Goal: Task Accomplishment & Management: Manage account settings

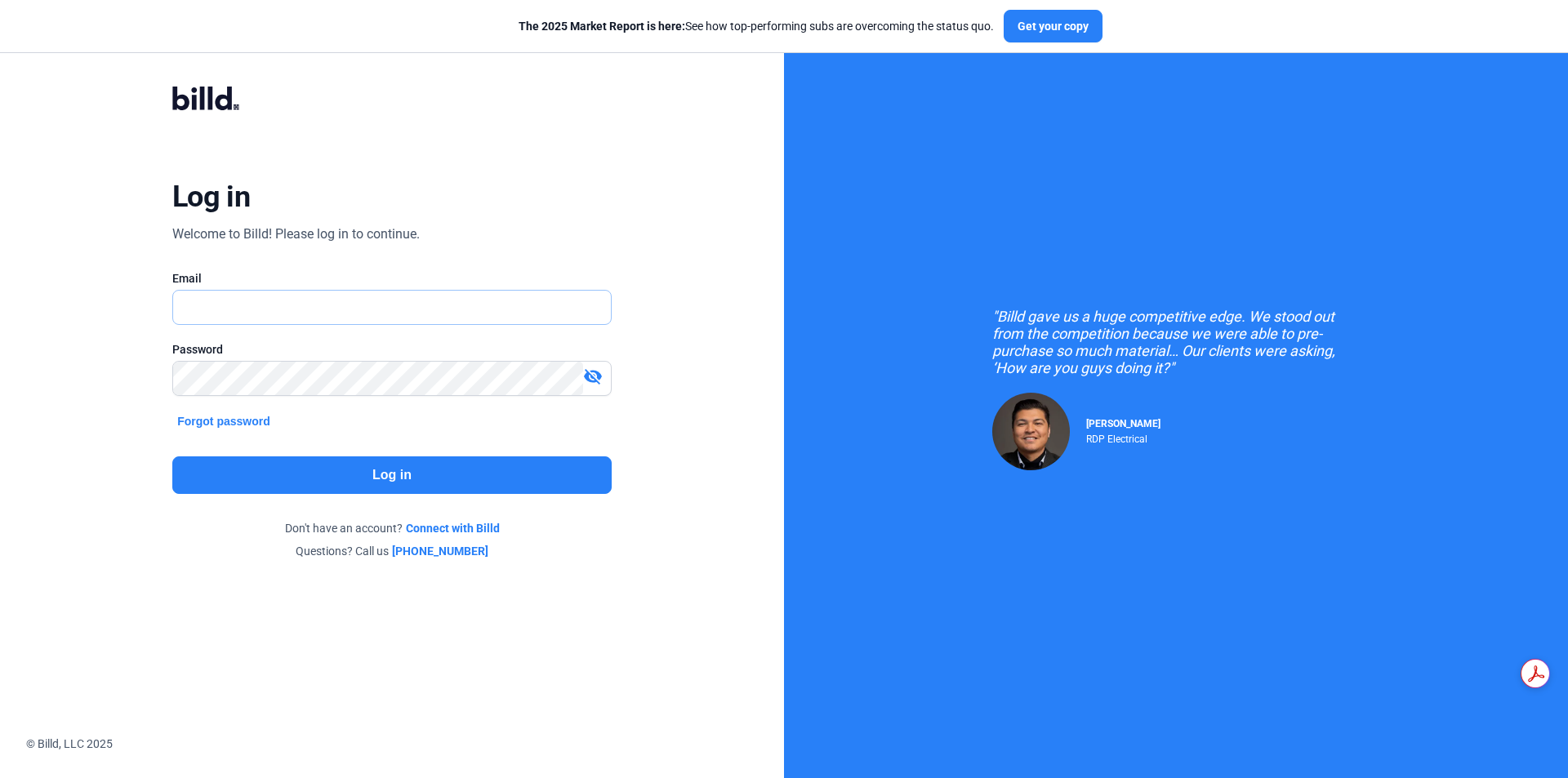
click at [341, 300] on input "text" at bounding box center [392, 308] width 437 height 34
type input "[PERSON_NAME][EMAIL_ADDRESS][DOMAIN_NAME]"
click at [596, 378] on mat-icon "visibility_off" at bounding box center [593, 377] width 20 height 20
click at [504, 479] on button "Log in" at bounding box center [392, 475] width 439 height 38
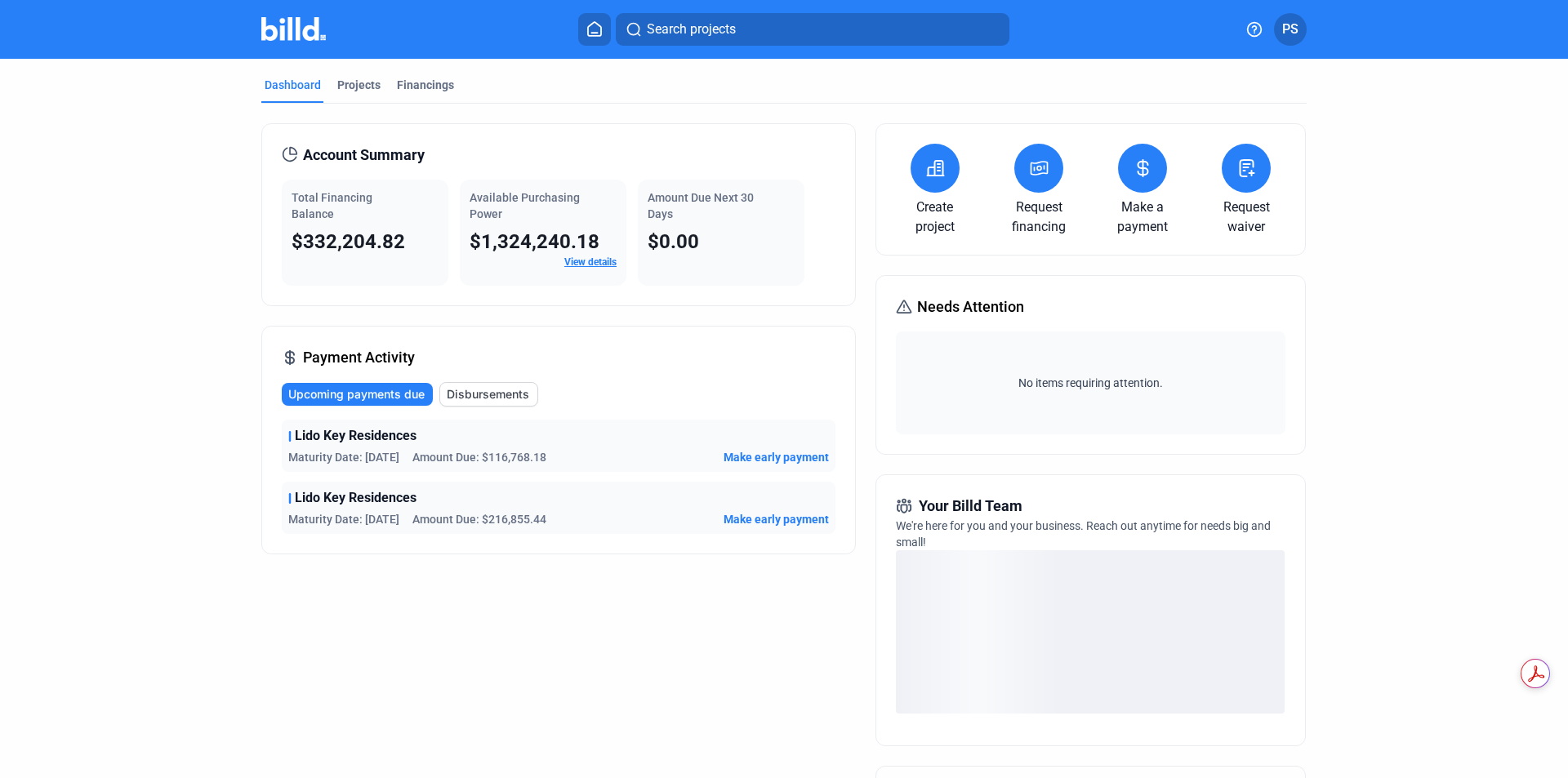
click at [1137, 177] on icon at bounding box center [1143, 169] width 20 height 20
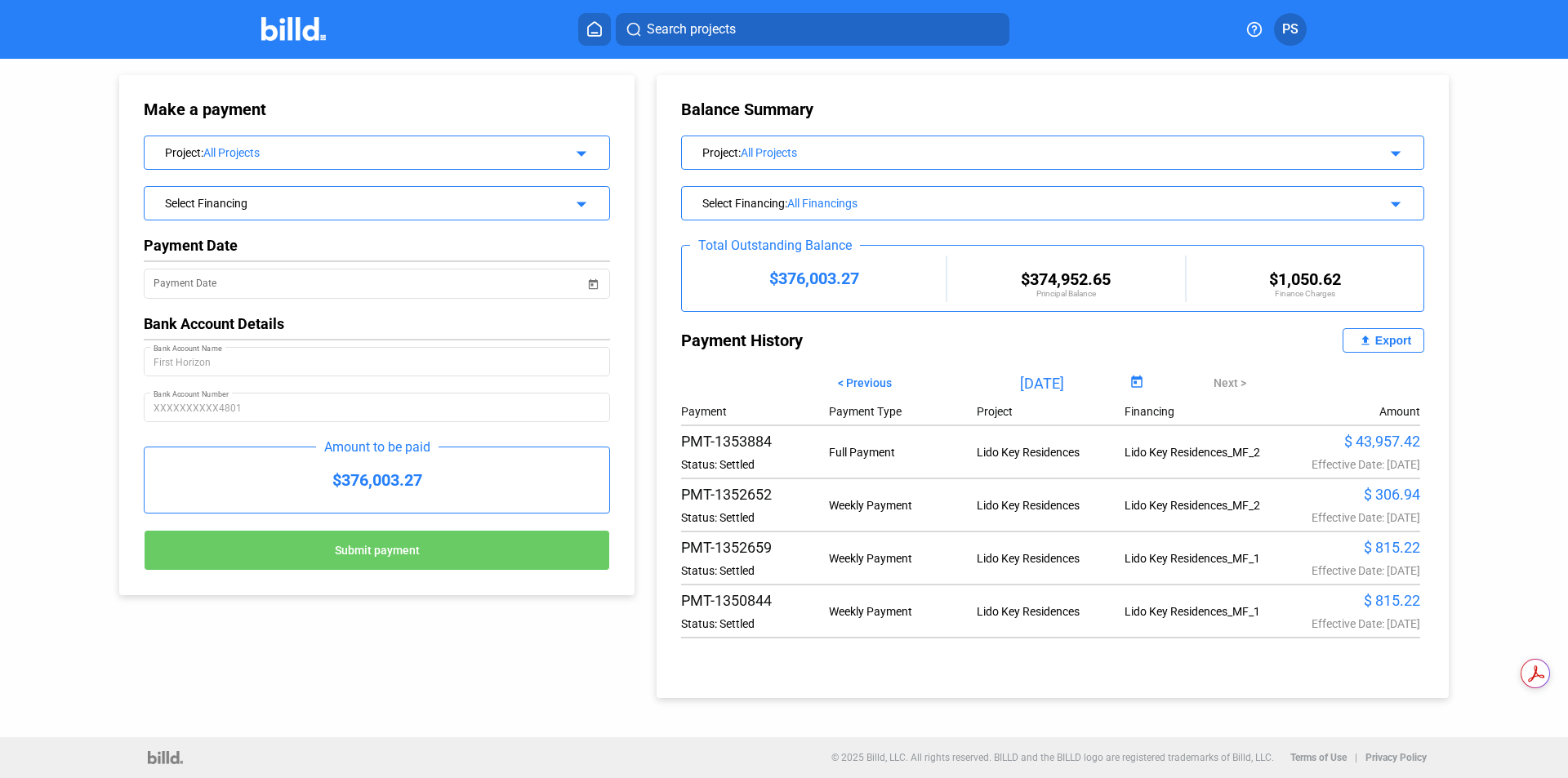
click at [592, 30] on icon at bounding box center [594, 29] width 16 height 16
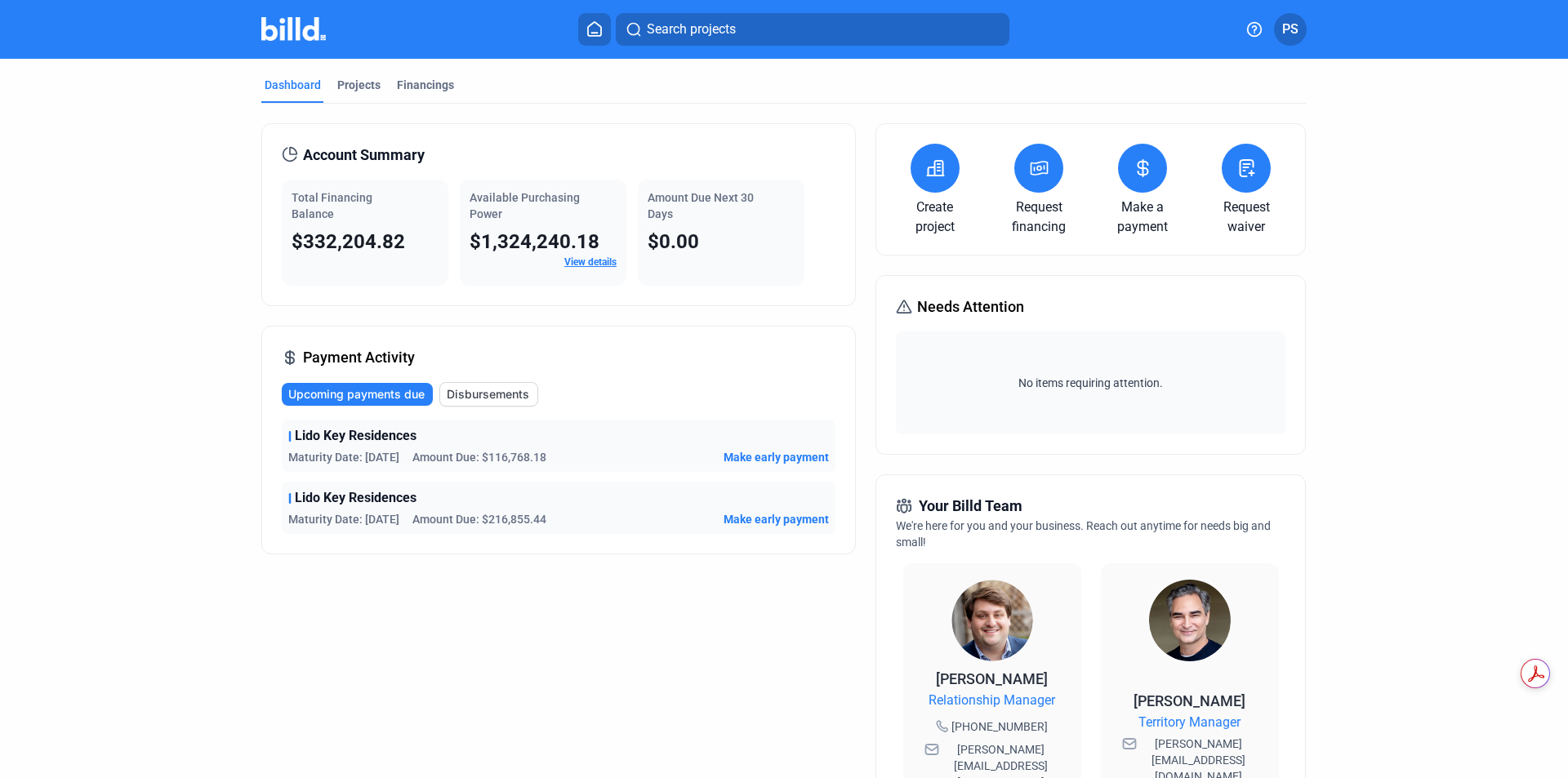
click at [507, 397] on span "Disbursements" at bounding box center [487, 394] width 83 height 16
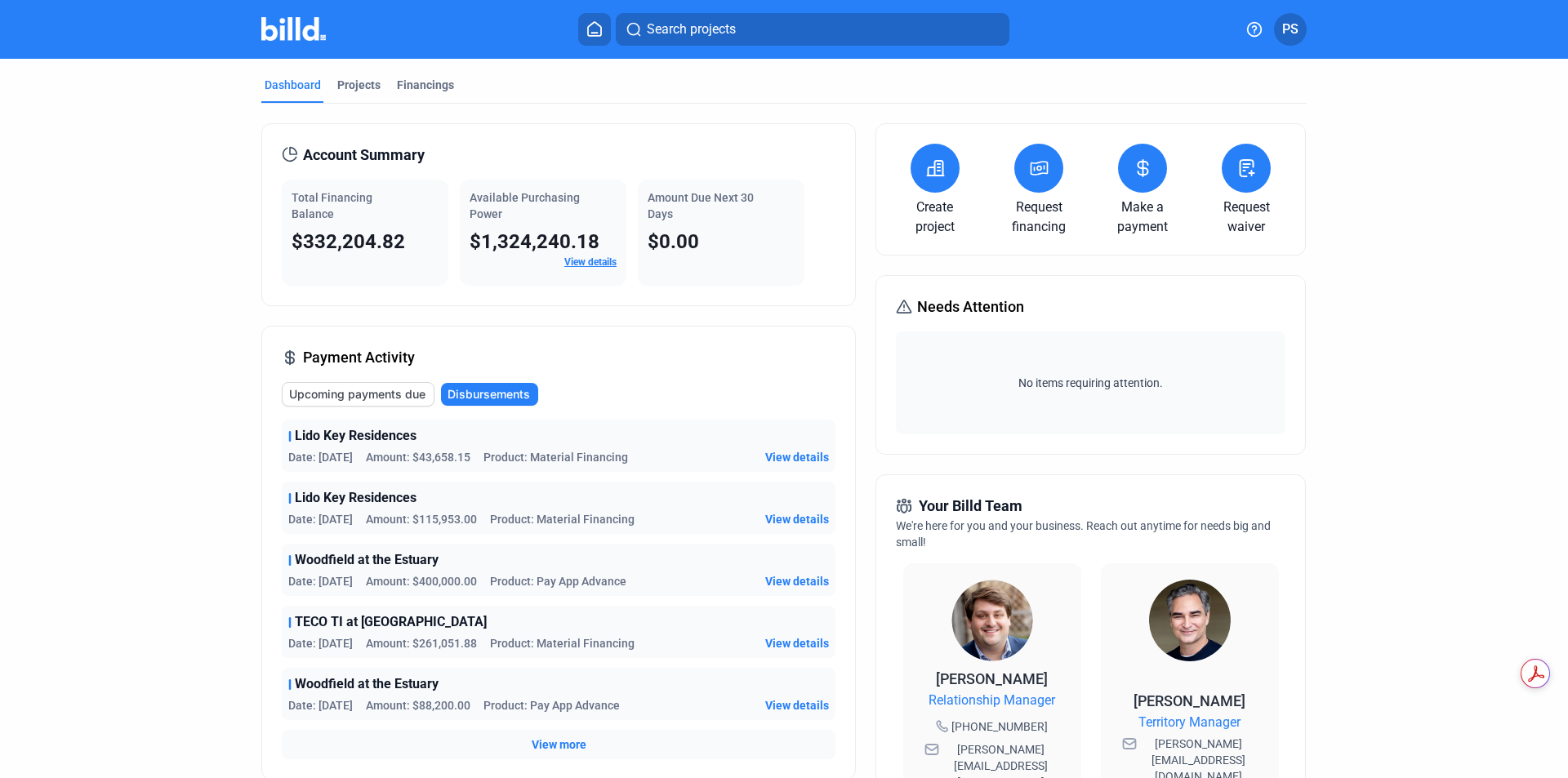
click at [808, 517] on span "View details" at bounding box center [797, 519] width 64 height 16
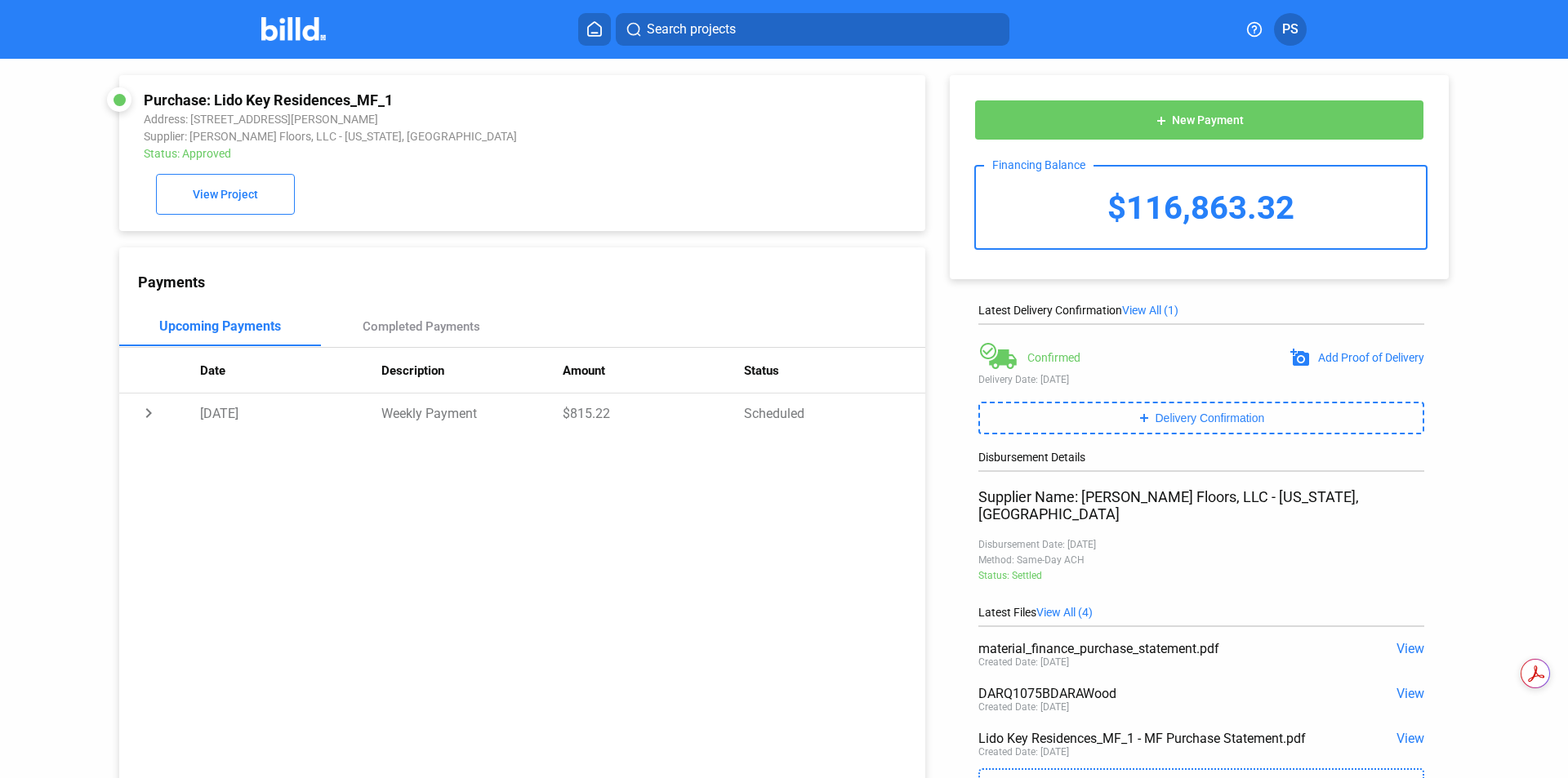
click at [592, 27] on icon at bounding box center [594, 29] width 16 height 16
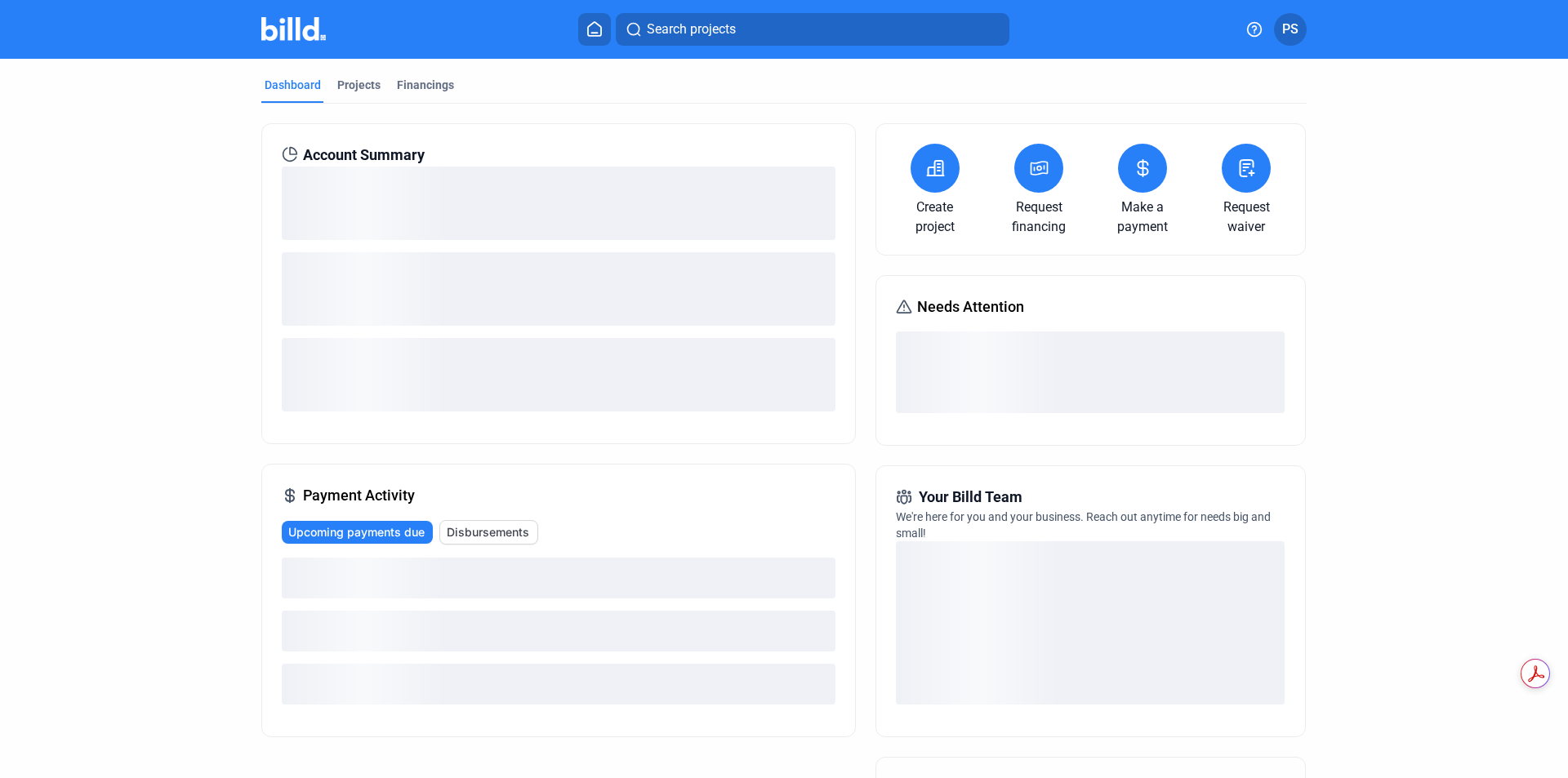
click at [1134, 175] on icon at bounding box center [1143, 169] width 20 height 20
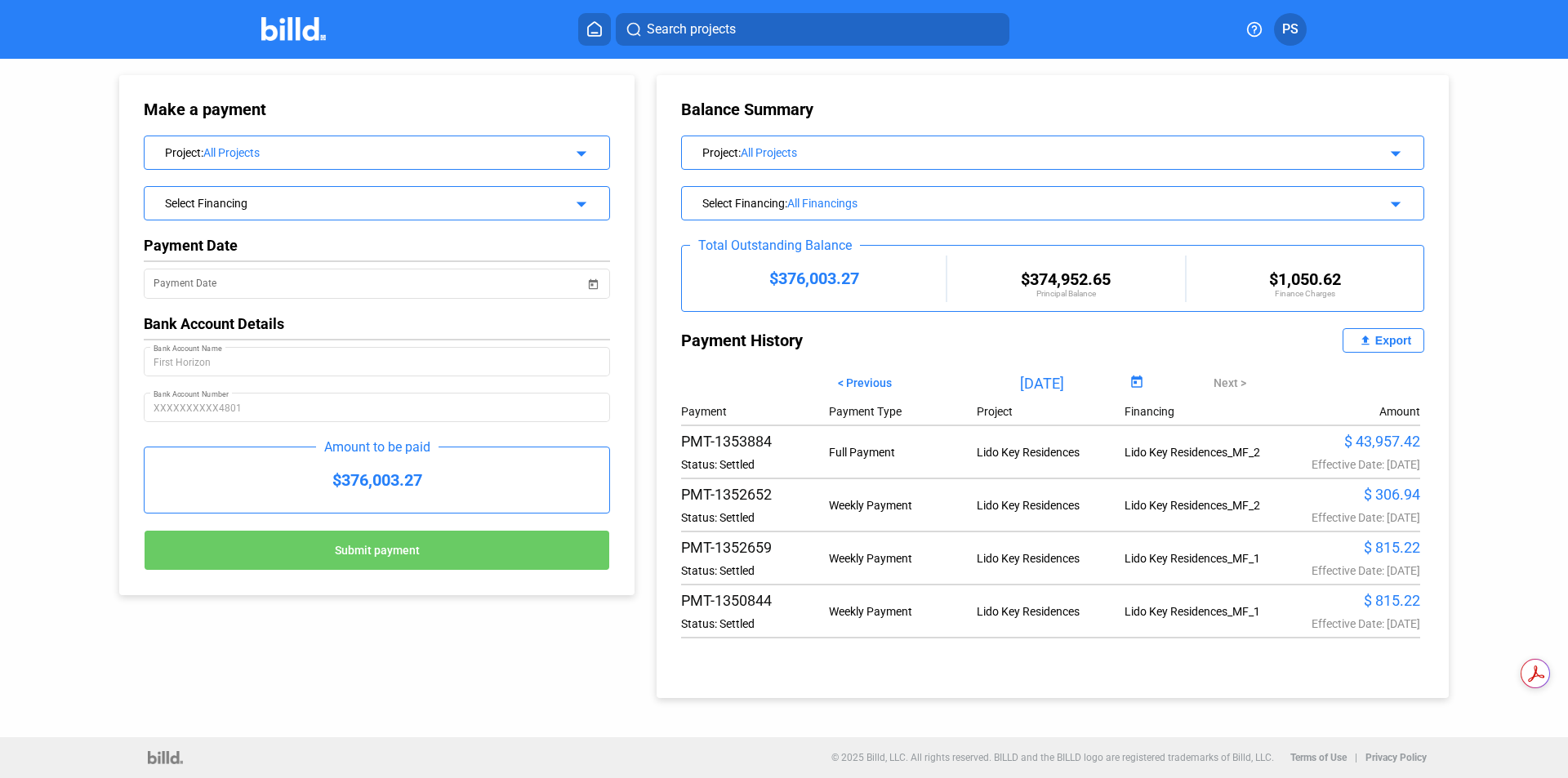
click at [1289, 32] on span "PS" at bounding box center [1289, 30] width 16 height 20
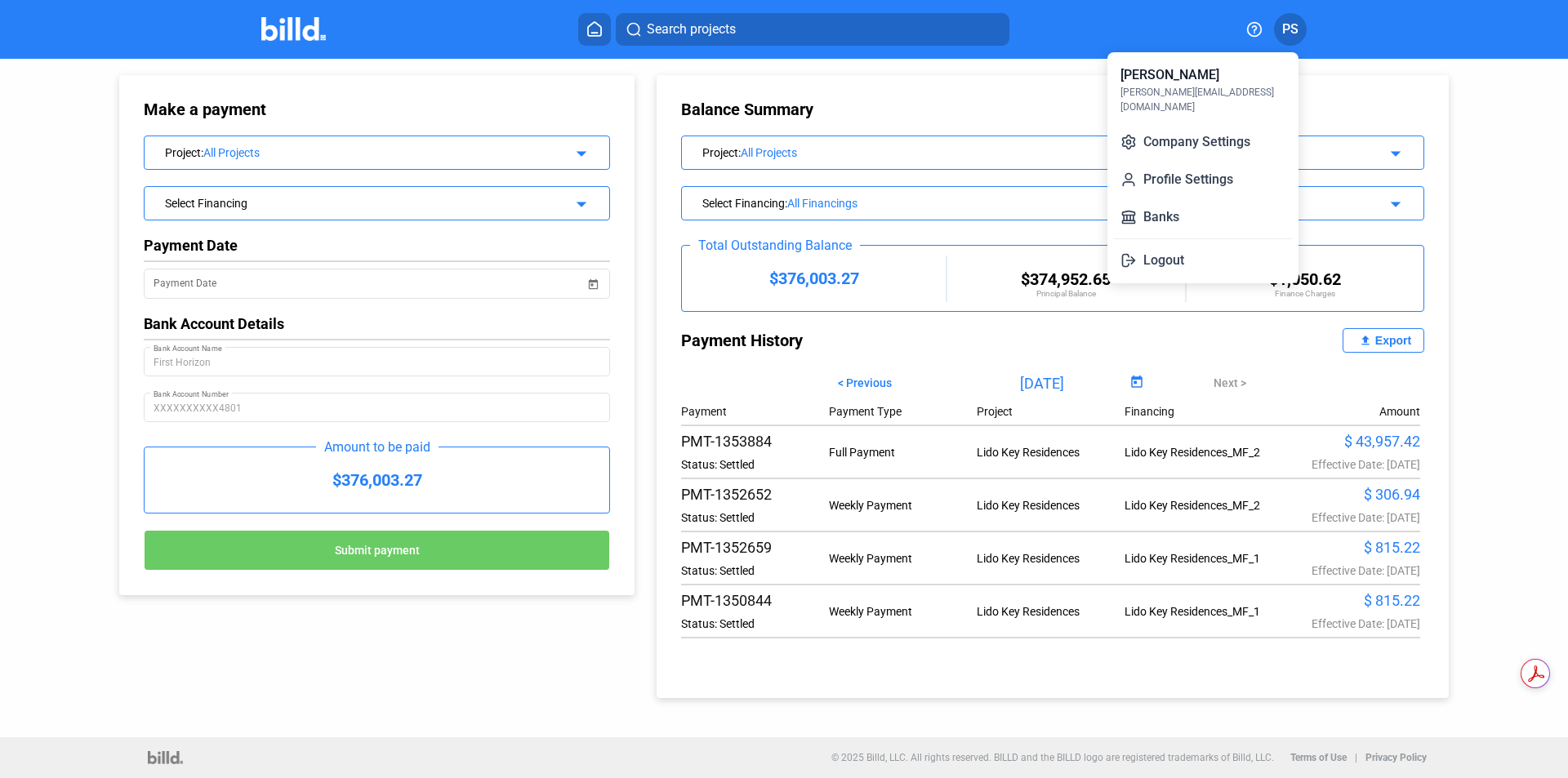
click at [1173, 247] on button "Logout" at bounding box center [1202, 260] width 178 height 33
